Goal: Information Seeking & Learning: Learn about a topic

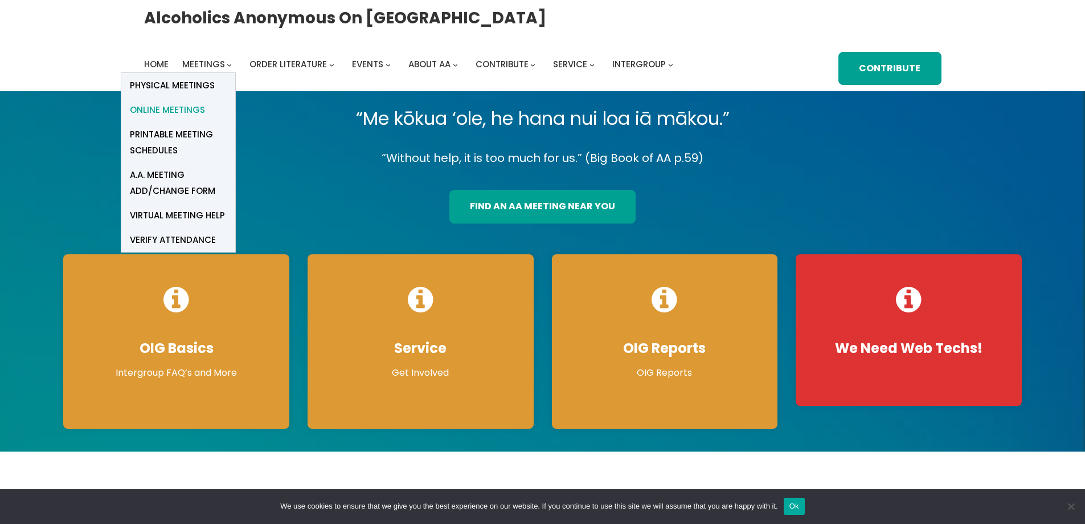
click at [186, 105] on span "Online Meetings" at bounding box center [167, 110] width 75 height 16
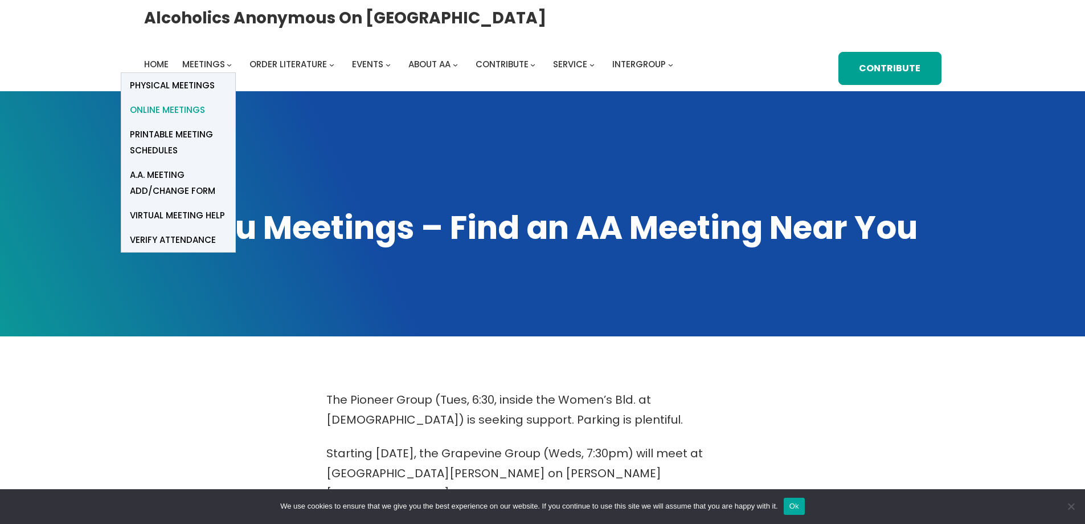
click at [195, 113] on span "Online Meetings" at bounding box center [167, 110] width 75 height 16
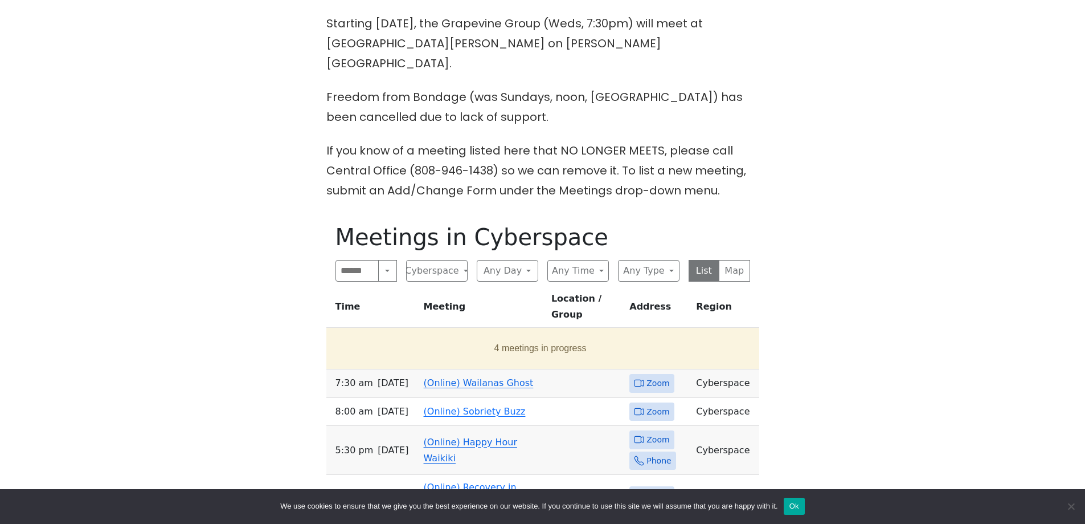
scroll to position [456, 0]
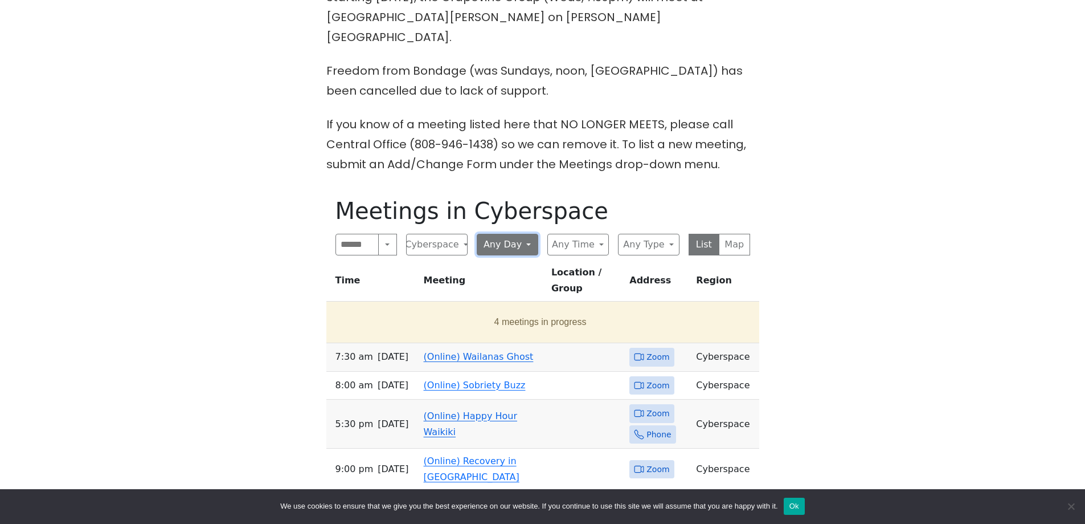
click at [502, 234] on button "Any Day" at bounding box center [508, 245] width 62 height 22
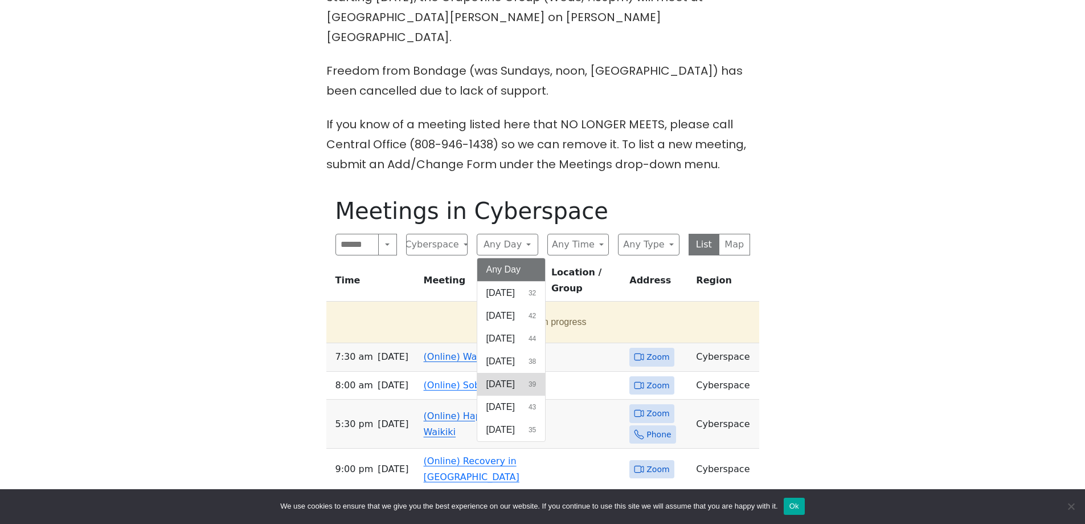
click at [513, 373] on button "Thursday 39" at bounding box center [511, 384] width 68 height 23
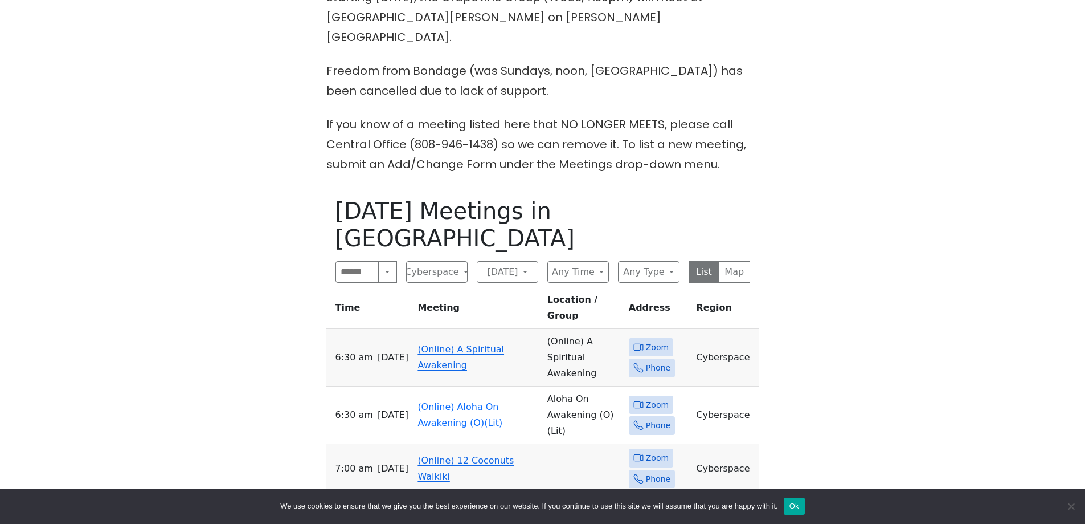
click at [651, 451] on span "Zoom" at bounding box center [657, 458] width 23 height 14
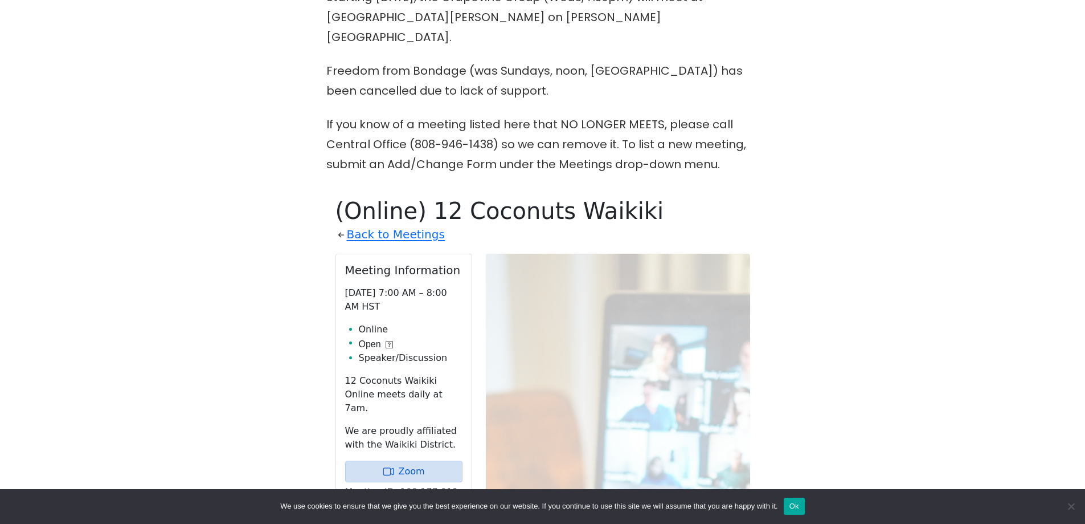
scroll to position [624, 0]
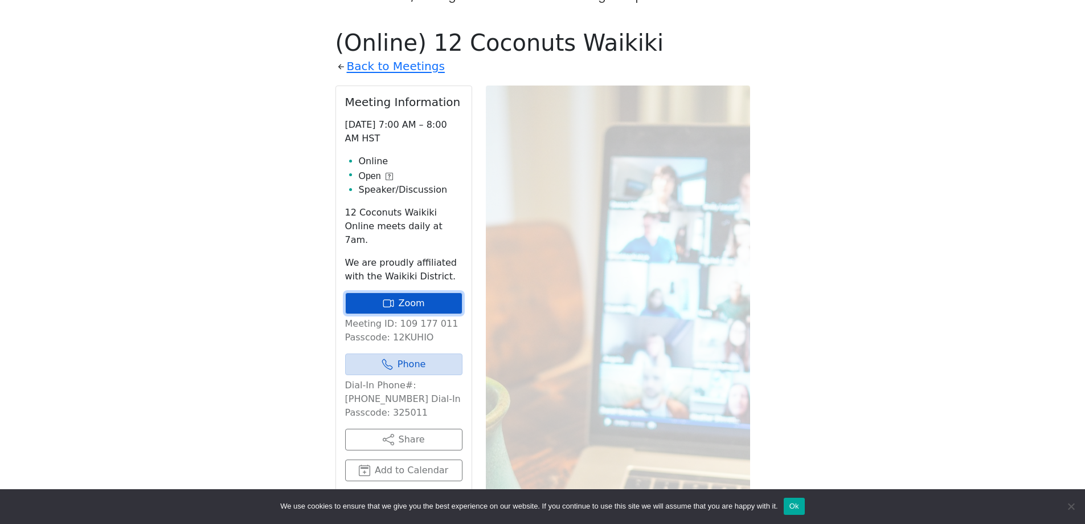
click at [398, 292] on link "Zoom" at bounding box center [403, 303] width 117 height 22
